Goal: Information Seeking & Learning: Learn about a topic

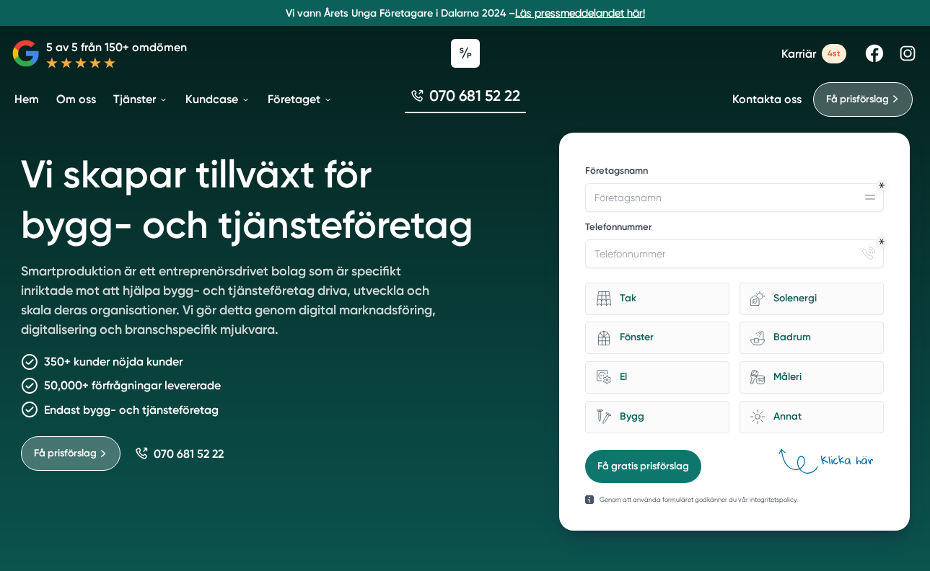
click at [788, 56] on span "Karriär" at bounding box center [798, 54] width 35 height 14
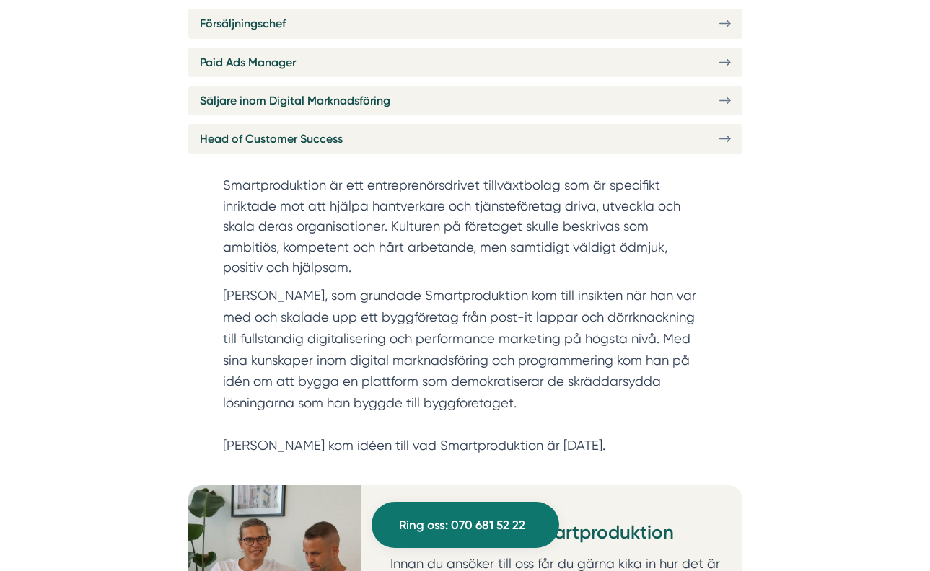
scroll to position [426, 0]
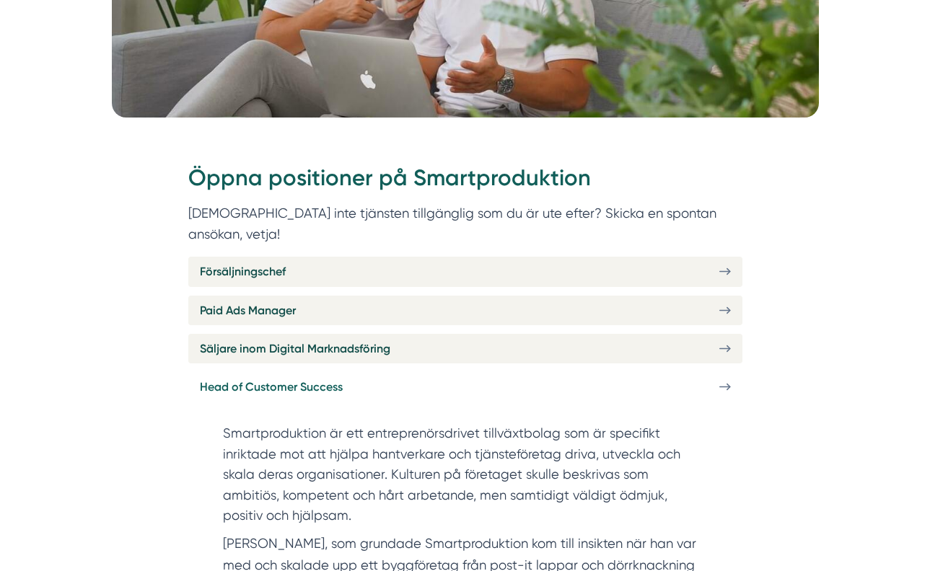
click at [496, 372] on link "Head of Customer Success" at bounding box center [465, 387] width 554 height 30
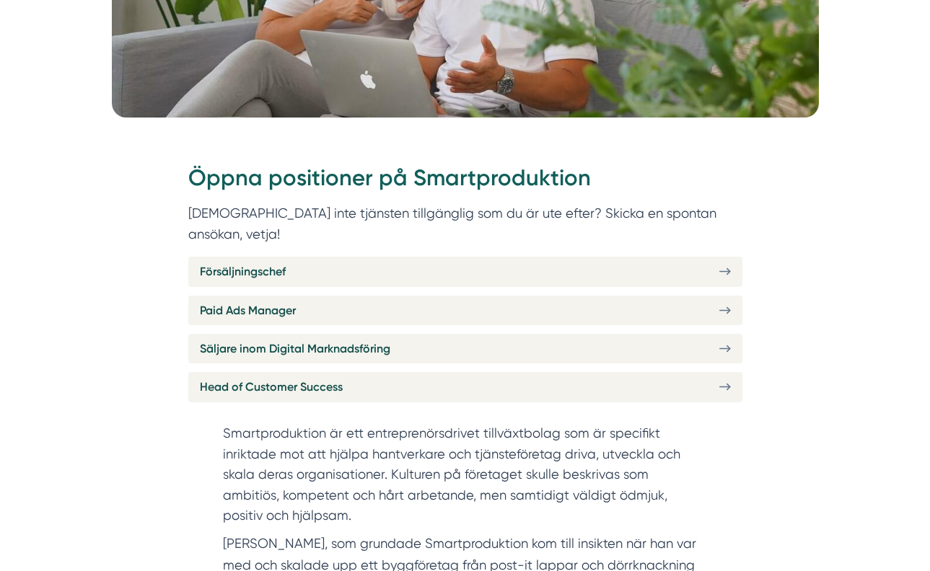
scroll to position [0, 0]
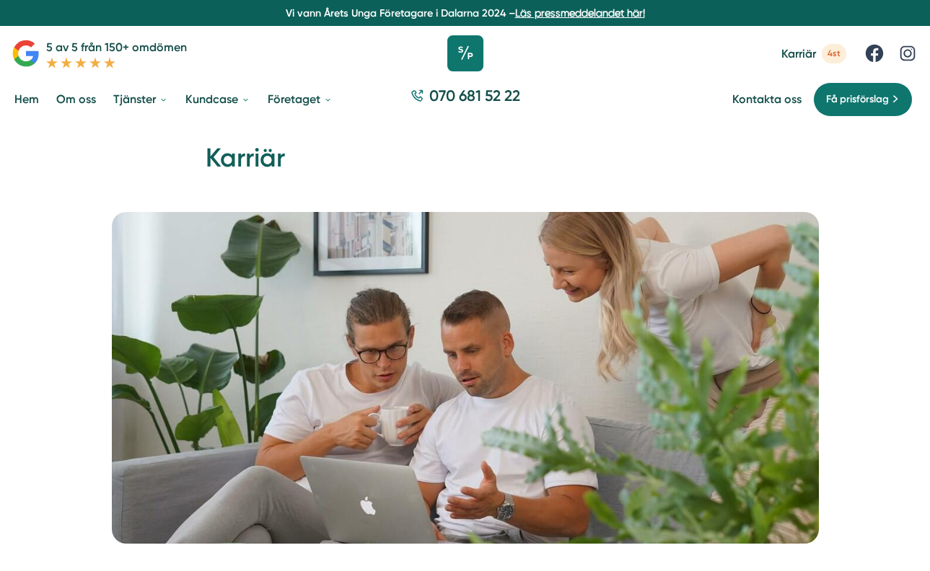
click at [462, 61] on icon at bounding box center [465, 53] width 36 height 36
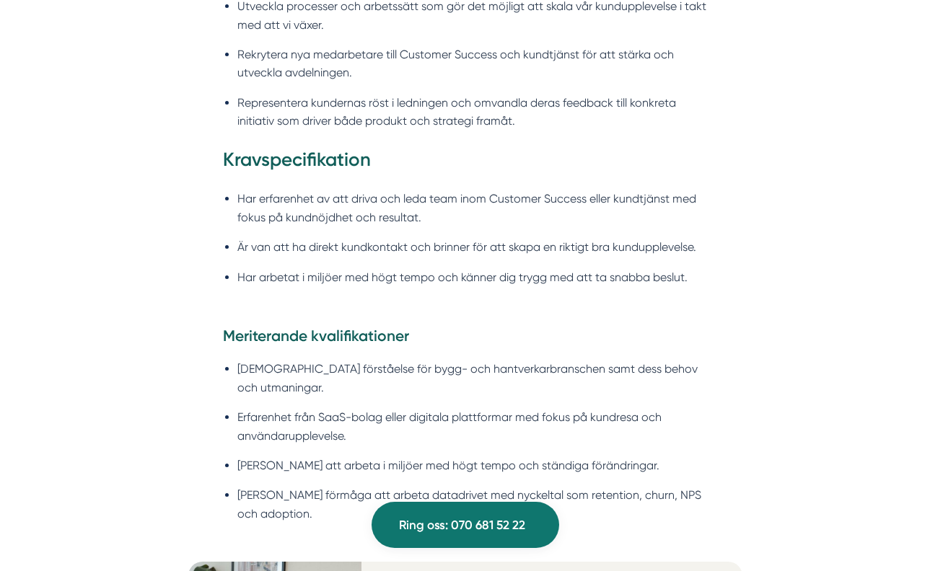
scroll to position [1479, 0]
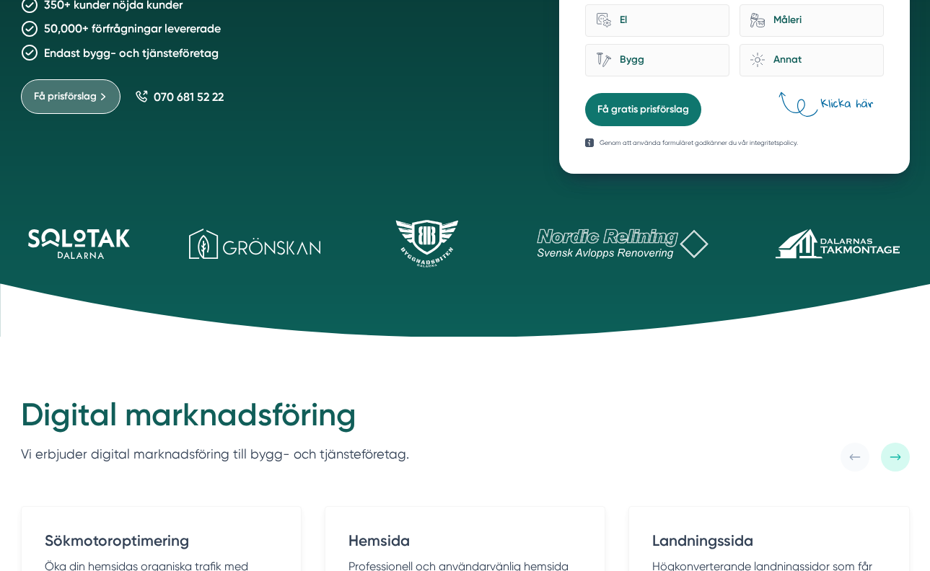
scroll to position [545, 0]
